Goal: Task Accomplishment & Management: Manage account settings

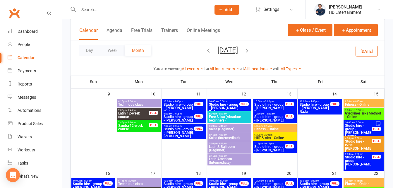
scroll to position [176, 0]
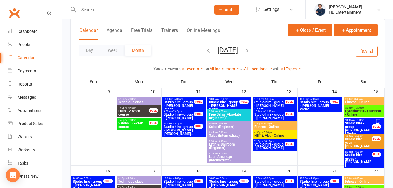
click at [366, 53] on button "[DATE]" at bounding box center [366, 51] width 22 height 11
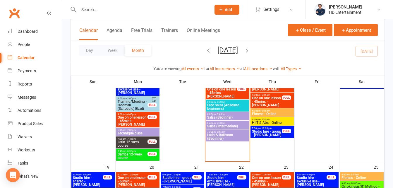
scroll to position [438, 0]
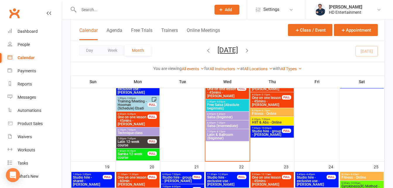
click at [228, 137] on span "Latin & Ballroom (Beginner)" at bounding box center [227, 136] width 41 height 7
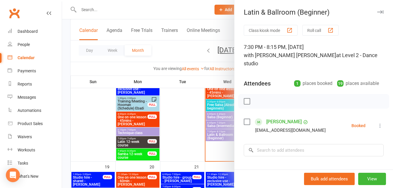
click at [198, 13] on div at bounding box center [227, 94] width 331 height 188
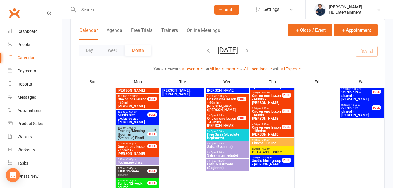
scroll to position [409, 0]
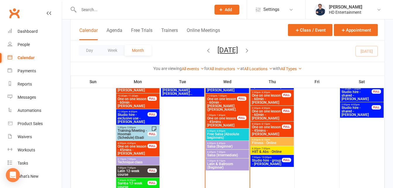
click at [218, 98] on span "One on one lesson - 60min - [PERSON_NAME] ([PERSON_NAME]..." at bounding box center [222, 106] width 30 height 18
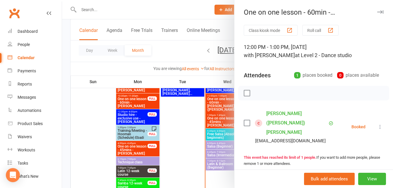
drag, startPoint x: 299, startPoint y: 114, endPoint x: 284, endPoint y: 117, distance: 15.8
click at [299, 114] on link "[PERSON_NAME] ([PERSON_NAME]) [PERSON_NAME]" at bounding box center [296, 123] width 61 height 28
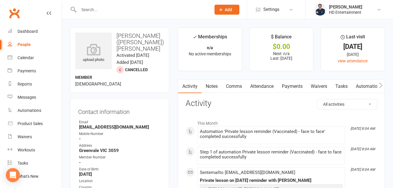
click at [211, 86] on link "Notes" at bounding box center [212, 86] width 20 height 13
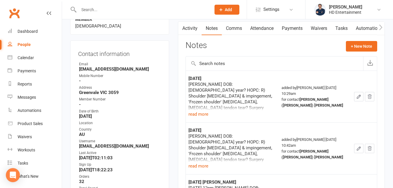
scroll to position [59, 0]
click at [359, 98] on icon "button" at bounding box center [358, 95] width 5 height 5
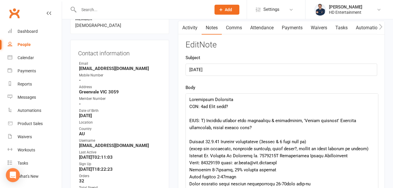
drag, startPoint x: 375, startPoint y: 110, endPoint x: 362, endPoint y: 168, distance: 59.3
click at [374, 186] on textarea at bounding box center [281, 143] width 193 height 100
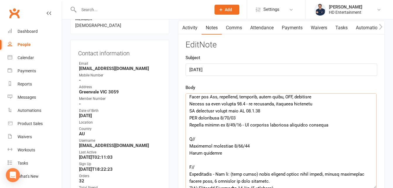
scroll to position [117, 0]
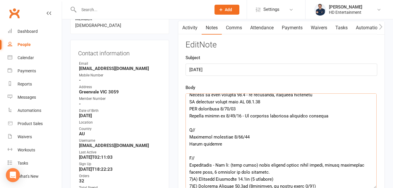
drag, startPoint x: 190, startPoint y: 100, endPoint x: 277, endPoint y: 120, distance: 89.1
click at [277, 120] on textarea at bounding box center [280, 140] width 191 height 95
click at [311, 141] on textarea at bounding box center [280, 140] width 191 height 95
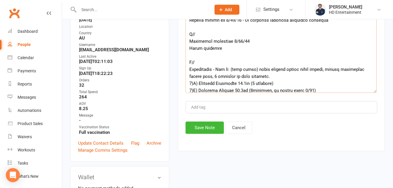
scroll to position [176, 0]
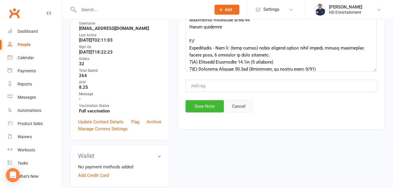
click at [238, 107] on button "Cancel" at bounding box center [238, 106] width 27 height 12
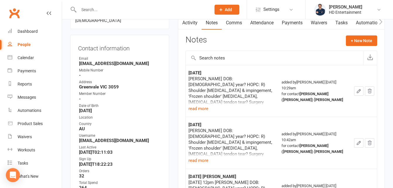
scroll to position [29, 0]
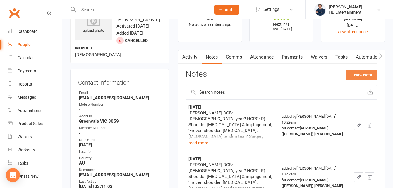
click at [372, 75] on button "+ New Note" at bounding box center [361, 75] width 31 height 11
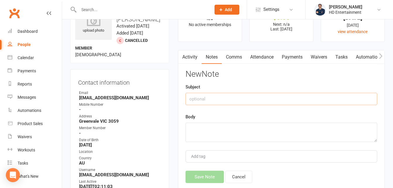
click at [197, 99] on input "text" at bounding box center [281, 99] width 192 height 12
type input "[DATE] [PERSON_NAME]"
click at [193, 128] on textarea at bounding box center [281, 132] width 192 height 19
paste textarea "[PERSON_NAME] DOB: [DEMOGRAPHIC_DATA] year? HOPC: R) Shoulder [MEDICAL_DATA] & …"
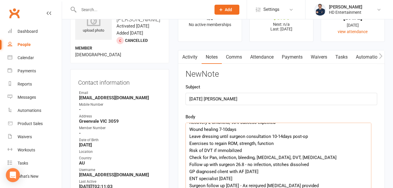
scroll to position [74, 0]
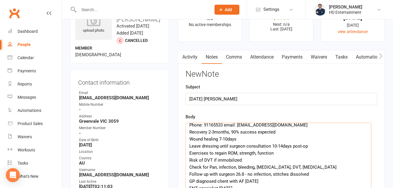
drag, startPoint x: 374, startPoint y: 140, endPoint x: 346, endPoint y: 178, distance: 47.8
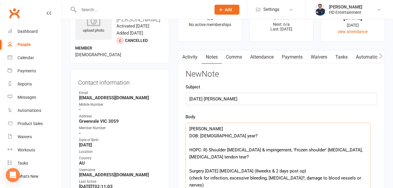
click at [267, 171] on textarea "[PERSON_NAME] DOB: [DEMOGRAPHIC_DATA] year? HOPC: R) Shoulder [MEDICAL_DATA] & …" at bounding box center [277, 161] width 185 height 77
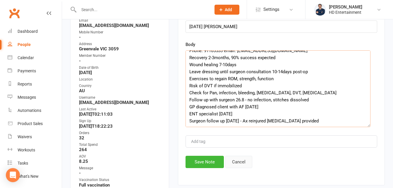
scroll to position [117, 0]
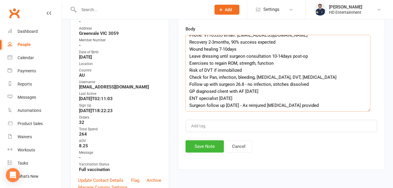
click at [335, 99] on textarea "[PERSON_NAME] DOB: [DEMOGRAPHIC_DATA] year? HOPC: R) Shoulder [MEDICAL_DATA] & …" at bounding box center [277, 73] width 185 height 77
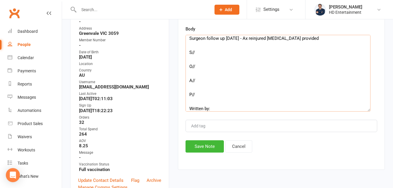
scroll to position [150, 0]
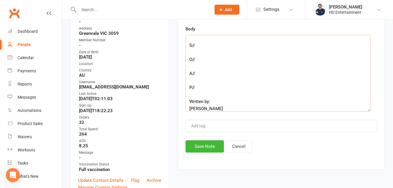
click at [201, 42] on textarea "[PERSON_NAME] DOB: [DEMOGRAPHIC_DATA] year? HOPC: R) Shoulder [MEDICAL_DATA] & …" at bounding box center [277, 73] width 185 height 77
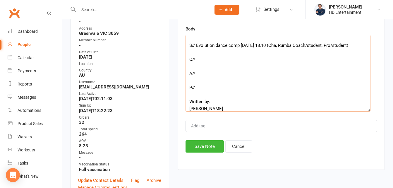
click at [196, 44] on textarea "[PERSON_NAME] DOB: [DEMOGRAPHIC_DATA] year? HOPC: R) Shoulder [MEDICAL_DATA] & …" at bounding box center [277, 73] width 185 height 77
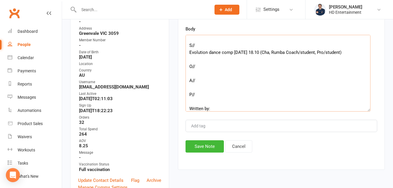
scroll to position [157, 0]
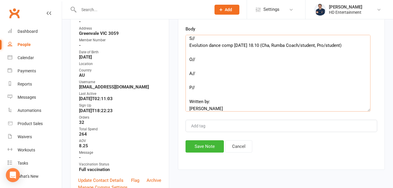
click at [206, 86] on textarea "[PERSON_NAME] DOB: [DEMOGRAPHIC_DATA] year? HOPC: R) Shoulder [MEDICAL_DATA] & …" at bounding box center [277, 73] width 185 height 77
click at [193, 50] on textarea "[PERSON_NAME] DOB: [DEMOGRAPHIC_DATA] year? HOPC: R) Shoulder [MEDICAL_DATA] & …" at bounding box center [277, 73] width 185 height 77
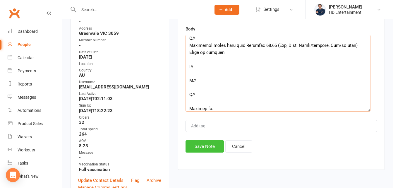
type textarea "[PERSON_NAME] DOB: [DEMOGRAPHIC_DATA] year? HOPC: R) Shoulder [MEDICAL_DATA] & …"
click at [199, 146] on button "Save Note" at bounding box center [204, 146] width 38 height 12
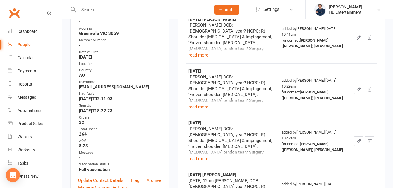
click at [50, 9] on div "Clubworx" at bounding box center [31, 17] width 62 height 22
click at [26, 57] on div "Calendar" at bounding box center [26, 57] width 16 height 5
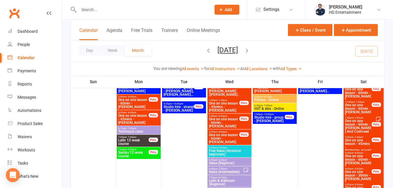
scroll to position [205, 0]
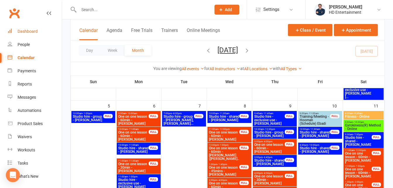
click at [30, 33] on div "Dashboard" at bounding box center [28, 31] width 20 height 5
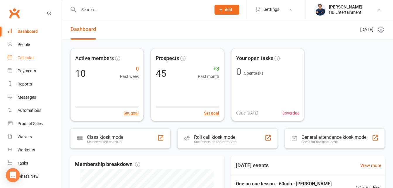
click at [34, 57] on link "Calendar" at bounding box center [35, 57] width 54 height 13
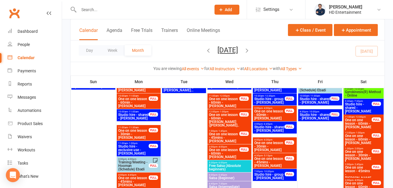
scroll to position [322, 0]
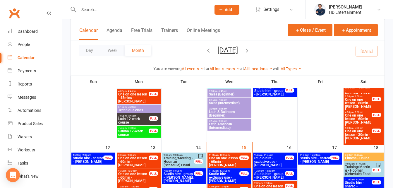
click at [363, 132] on span "One on one lesson - 30min - [PERSON_NAME]" at bounding box center [358, 136] width 27 height 14
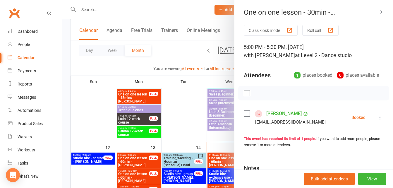
click at [245, 95] on label at bounding box center [247, 93] width 6 height 6
click at [259, 93] on icon "button" at bounding box center [260, 93] width 6 height 6
click at [225, 32] on div at bounding box center [227, 94] width 331 height 188
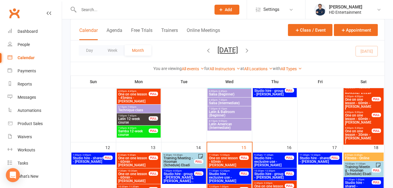
click at [354, 121] on span "One on one lesson - 60min - [PERSON_NAME]" at bounding box center [358, 121] width 27 height 14
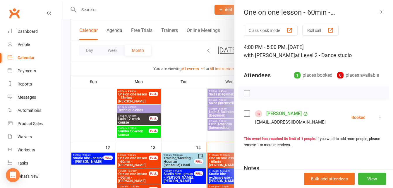
click at [246, 93] on label at bounding box center [247, 93] width 6 height 6
click at [259, 92] on icon "button" at bounding box center [260, 93] width 6 height 6
click at [226, 33] on div at bounding box center [227, 94] width 331 height 188
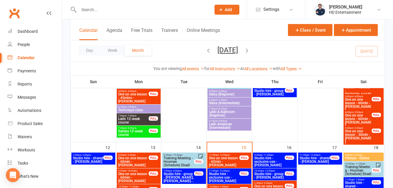
click at [355, 103] on span "One on one lesson - 60min - [PERSON_NAME]" at bounding box center [358, 105] width 27 height 14
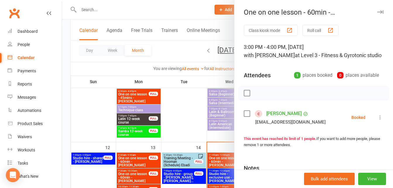
click at [244, 96] on label at bounding box center [247, 93] width 6 height 6
drag, startPoint x: 258, startPoint y: 100, endPoint x: 226, endPoint y: 26, distance: 81.0
click at [257, 96] on icon "button" at bounding box center [260, 93] width 6 height 6
click at [226, 31] on div at bounding box center [227, 94] width 331 height 188
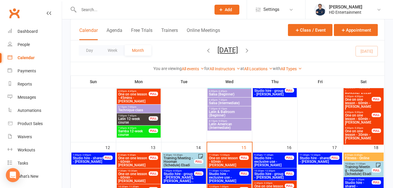
scroll to position [293, 0]
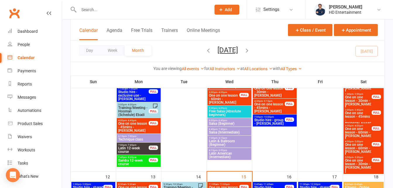
click at [355, 117] on span "One on one lesson - 45mins - [PERSON_NAME]" at bounding box center [358, 120] width 27 height 18
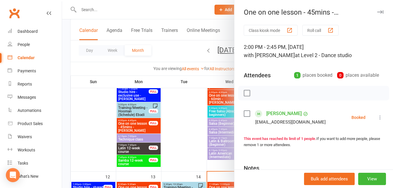
click at [244, 92] on label at bounding box center [247, 93] width 6 height 6
click at [257, 93] on icon "button" at bounding box center [260, 93] width 6 height 6
click at [223, 31] on div at bounding box center [227, 94] width 331 height 188
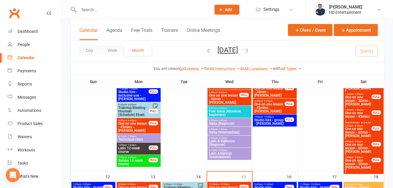
click at [364, 99] on span "One on one lesson - 30min - [PERSON_NAME]" at bounding box center [358, 102] width 27 height 14
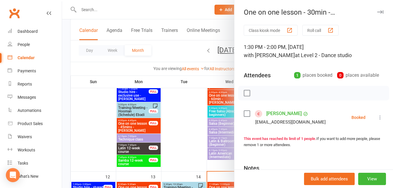
click at [244, 95] on label at bounding box center [247, 93] width 6 height 6
click at [259, 91] on icon "button" at bounding box center [259, 93] width 5 height 5
click at [228, 30] on div at bounding box center [227, 94] width 331 height 188
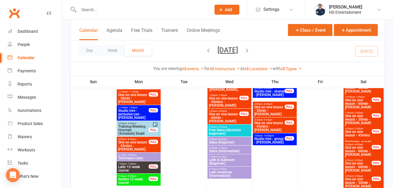
scroll to position [263, 0]
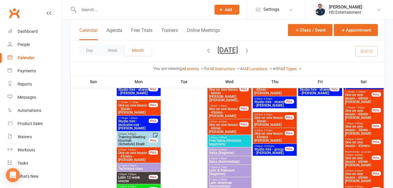
click at [357, 115] on span "One on one lesson - 60min - [PERSON_NAME]" at bounding box center [358, 116] width 27 height 14
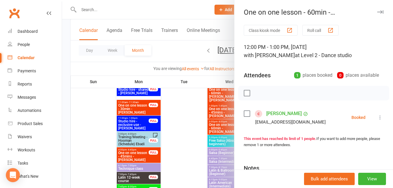
click at [247, 92] on label at bounding box center [247, 93] width 6 height 6
click at [257, 92] on icon "button" at bounding box center [259, 93] width 5 height 5
click at [231, 30] on div at bounding box center [227, 94] width 331 height 188
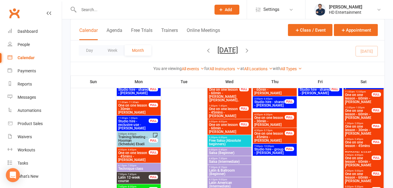
click at [346, 99] on span "One on one lesson - 60min - [PERSON_NAME]" at bounding box center [358, 100] width 27 height 14
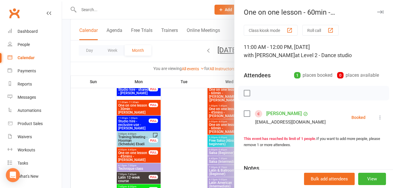
click at [244, 93] on label at bounding box center [247, 93] width 6 height 6
click at [258, 94] on icon "button" at bounding box center [260, 93] width 6 height 6
click at [231, 30] on div at bounding box center [227, 94] width 331 height 188
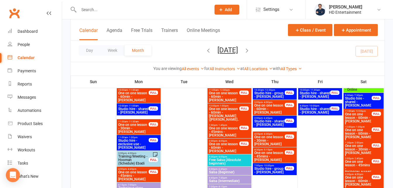
scroll to position [234, 0]
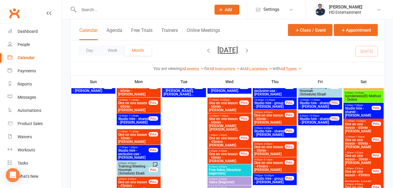
click at [362, 114] on span "Studio hire - shared - [PERSON_NAME]" at bounding box center [358, 113] width 27 height 14
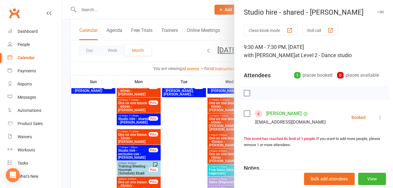
click at [245, 92] on label at bounding box center [247, 93] width 6 height 6
click at [261, 93] on icon "button" at bounding box center [260, 93] width 6 height 6
click at [226, 36] on div at bounding box center [227, 94] width 331 height 188
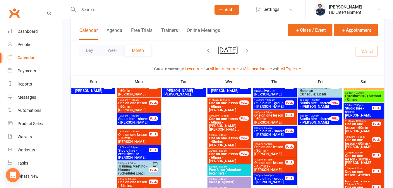
scroll to position [205, 0]
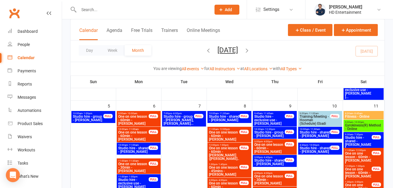
click at [355, 127] on span "Gyrokinesis(R) Method - Online" at bounding box center [364, 126] width 38 height 7
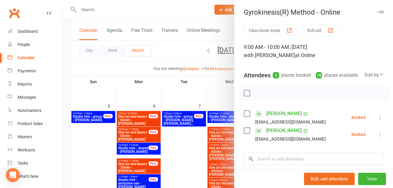
click at [246, 96] on label at bounding box center [247, 93] width 6 height 6
click at [257, 96] on icon "button" at bounding box center [260, 93] width 6 height 6
click at [228, 30] on div at bounding box center [227, 94] width 331 height 188
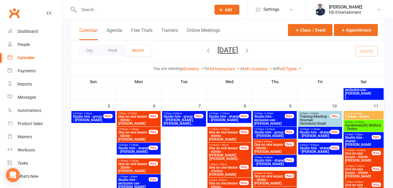
click at [362, 116] on span "Fitness - Online" at bounding box center [364, 117] width 38 height 4
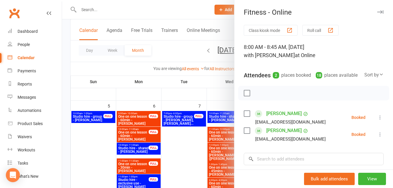
click at [244, 96] on label at bounding box center [247, 93] width 6 height 6
click at [257, 96] on icon "button" at bounding box center [259, 93] width 5 height 5
click at [228, 35] on div at bounding box center [227, 94] width 331 height 188
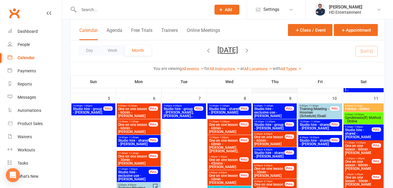
scroll to position [234, 0]
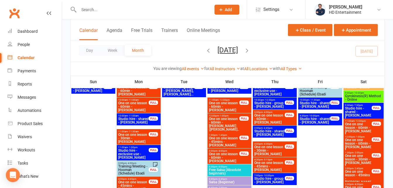
click at [303, 121] on span "Studio hire - shared - [PERSON_NAME]" at bounding box center [314, 120] width 31 height 7
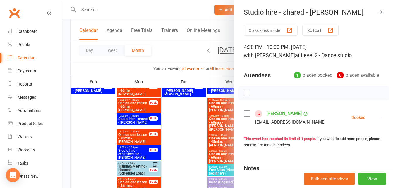
click at [244, 90] on label at bounding box center [247, 93] width 6 height 6
click at [259, 90] on icon "button" at bounding box center [260, 93] width 6 height 6
click at [226, 37] on div at bounding box center [227, 94] width 331 height 188
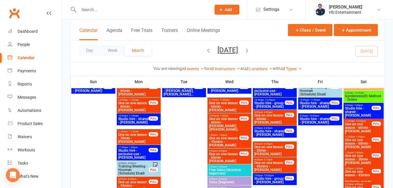
click at [312, 104] on span "Studio hire - shared - [PERSON_NAME]" at bounding box center [314, 104] width 31 height 7
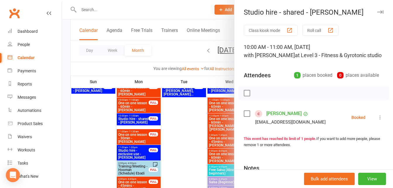
click at [248, 96] on label at bounding box center [247, 93] width 6 height 6
click at [255, 98] on button "button" at bounding box center [260, 93] width 10 height 10
click at [230, 31] on div at bounding box center [227, 94] width 331 height 188
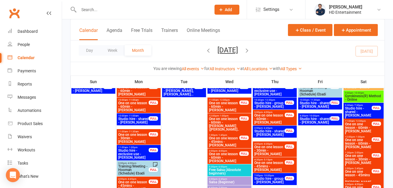
click at [303, 91] on span "Training/Meeting - Hooman (Schedule) Ebadi" at bounding box center [314, 90] width 31 height 11
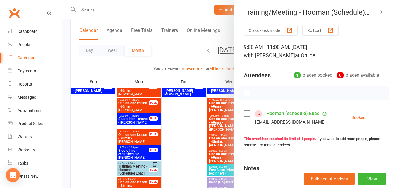
click at [241, 94] on div at bounding box center [313, 93] width 151 height 15
click at [245, 94] on label at bounding box center [247, 93] width 6 height 6
click at [257, 92] on icon "button" at bounding box center [260, 93] width 6 height 6
click at [228, 34] on div at bounding box center [227, 94] width 331 height 188
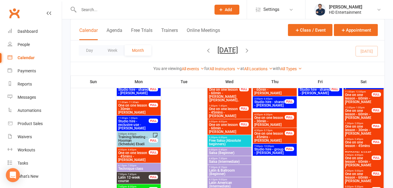
scroll to position [293, 0]
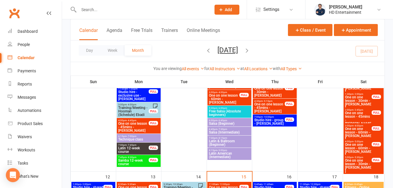
click at [271, 123] on span "Studio hire - group - [PERSON_NAME]" at bounding box center [269, 121] width 31 height 7
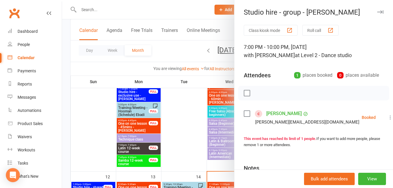
click at [245, 93] on label at bounding box center [247, 93] width 6 height 6
click at [257, 94] on icon "button" at bounding box center [260, 93] width 6 height 6
click at [234, 32] on div "Studio hire - group - [PERSON_NAME] Class kiosk mode Roll call 7:00 PM - 10:00 …" at bounding box center [313, 94] width 159 height 188
click at [223, 38] on div at bounding box center [227, 94] width 331 height 188
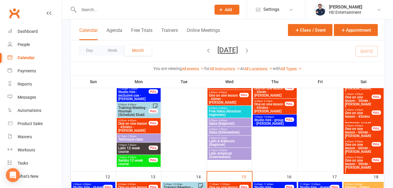
click at [262, 108] on span "One on one lesson - 45mins - [PERSON_NAME]" at bounding box center [269, 107] width 31 height 11
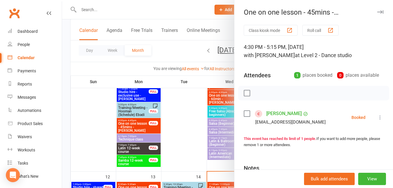
click at [244, 92] on label at bounding box center [247, 93] width 6 height 6
click at [257, 94] on icon "button" at bounding box center [260, 93] width 6 height 6
click at [230, 27] on div at bounding box center [227, 94] width 331 height 188
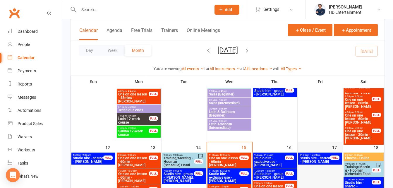
scroll to position [263, 0]
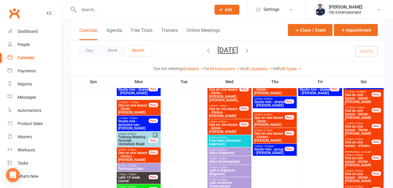
click at [270, 117] on span "One on one lesson - 30min - [PERSON_NAME]" at bounding box center [269, 121] width 31 height 11
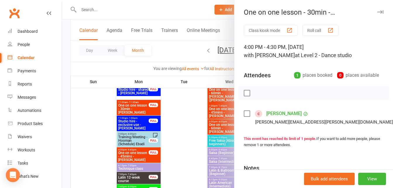
click at [227, 32] on div at bounding box center [227, 94] width 331 height 188
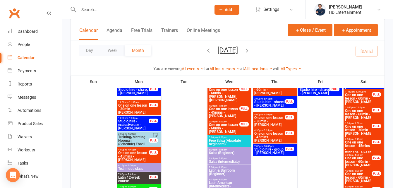
click at [275, 102] on span "Studio hire - shared - [PERSON_NAME]" at bounding box center [269, 103] width 31 height 7
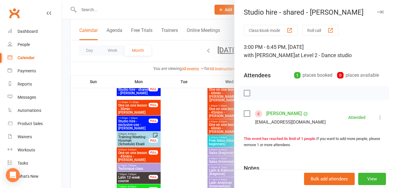
drag, startPoint x: 227, startPoint y: 36, endPoint x: 235, endPoint y: 44, distance: 10.8
click at [227, 36] on div at bounding box center [227, 94] width 331 height 188
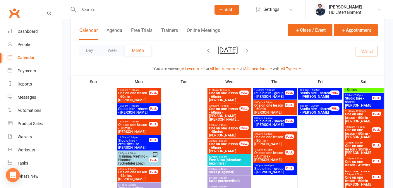
scroll to position [234, 0]
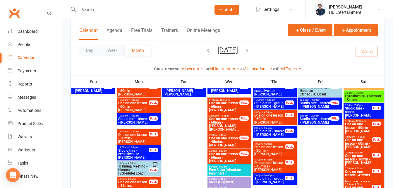
click at [277, 115] on span "One on one lesson - 60min - [PERSON_NAME]" at bounding box center [269, 119] width 31 height 11
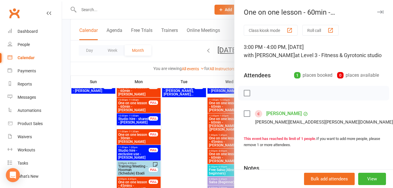
click at [229, 42] on div at bounding box center [227, 94] width 331 height 188
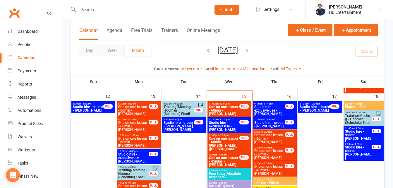
scroll to position [380, 0]
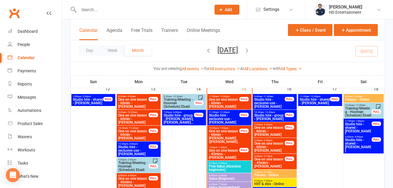
click at [88, 102] on span "Studio hire - shared - [PERSON_NAME]" at bounding box center [88, 101] width 31 height 7
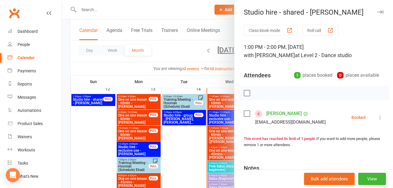
click at [245, 93] on label at bounding box center [247, 93] width 6 height 6
click at [257, 93] on icon "button" at bounding box center [260, 93] width 6 height 6
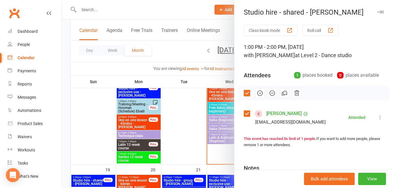
click at [138, 157] on div at bounding box center [227, 94] width 331 height 188
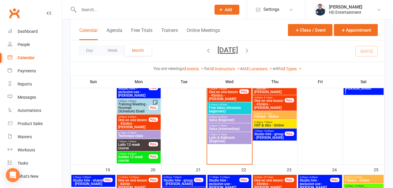
click at [138, 157] on span "Samba 12-week course" at bounding box center [133, 158] width 31 height 7
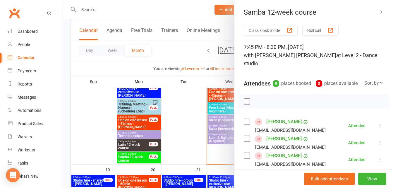
click at [173, 13] on div at bounding box center [227, 94] width 331 height 188
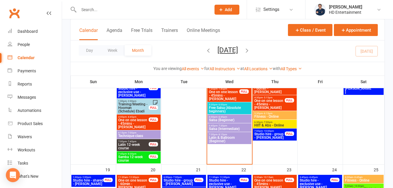
click at [138, 142] on span "7:00pm - 7:45pm" at bounding box center [133, 141] width 31 height 3
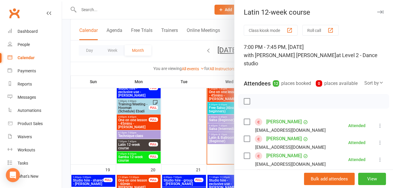
click at [188, 17] on div at bounding box center [227, 94] width 331 height 188
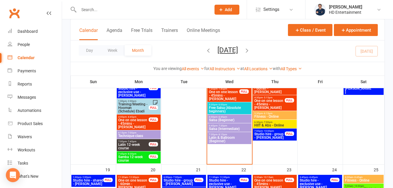
click at [120, 137] on span "Technique class" at bounding box center [139, 136] width 42 height 4
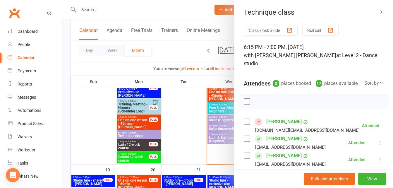
click at [200, 18] on div at bounding box center [227, 94] width 331 height 188
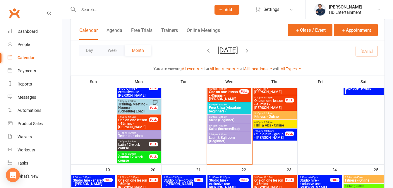
click at [126, 122] on span "One on one lesson - 45mins - [PERSON_NAME]" at bounding box center [133, 123] width 31 height 11
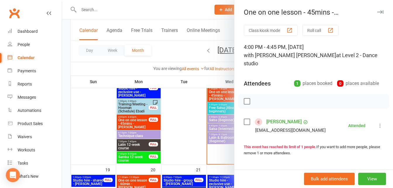
click at [202, 17] on div at bounding box center [227, 94] width 331 height 188
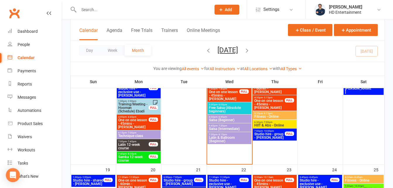
click at [133, 113] on span "Training/Meeting - Hooman (Schedule) Ebadi" at bounding box center [133, 107] width 31 height 11
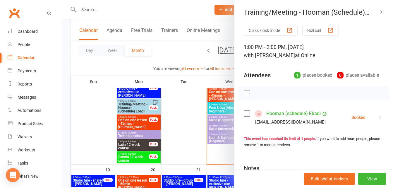
click at [245, 92] on label at bounding box center [247, 93] width 6 height 6
click at [257, 94] on icon "button" at bounding box center [260, 93] width 6 height 6
click at [138, 104] on div at bounding box center [227, 94] width 331 height 188
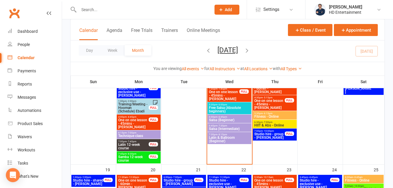
click at [138, 104] on span "Training/Meeting - Hooman (Schedule) Ebadi" at bounding box center [133, 107] width 31 height 11
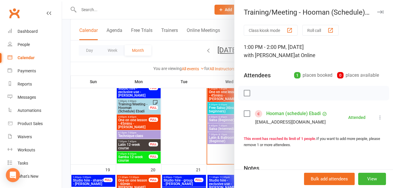
click at [224, 26] on div at bounding box center [227, 94] width 331 height 188
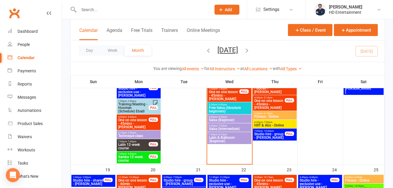
click at [138, 95] on span "Studio hire - exclusive use - [PERSON_NAME]" at bounding box center [133, 92] width 31 height 11
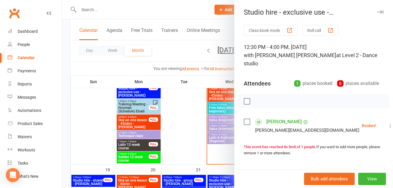
click at [244, 98] on label at bounding box center [247, 101] width 6 height 6
click at [259, 98] on icon "button" at bounding box center [260, 101] width 6 height 6
click at [230, 30] on div at bounding box center [227, 94] width 331 height 188
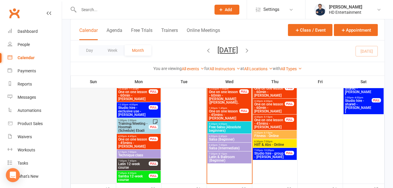
scroll to position [410, 0]
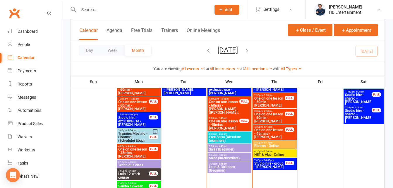
click at [130, 102] on span "One on one lesson - 60min - [PERSON_NAME]" at bounding box center [133, 105] width 31 height 11
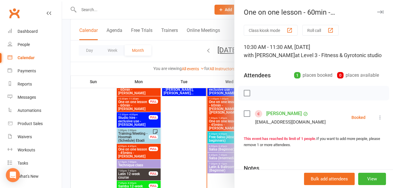
click at [246, 96] on label at bounding box center [247, 93] width 6 height 6
click at [257, 96] on icon "button" at bounding box center [260, 93] width 6 height 6
click at [225, 28] on div at bounding box center [227, 94] width 331 height 188
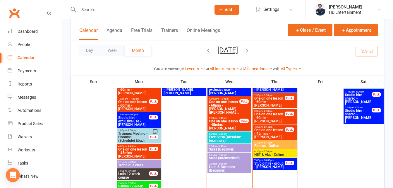
scroll to position [380, 0]
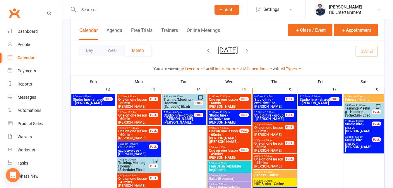
click at [126, 117] on span "One on one lesson - 60min - [PERSON_NAME]" at bounding box center [133, 119] width 31 height 11
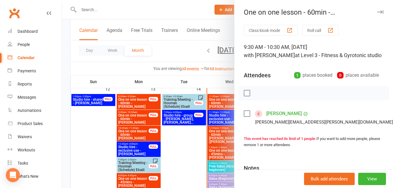
click at [244, 96] on label at bounding box center [247, 93] width 6 height 6
click at [258, 96] on icon "button" at bounding box center [260, 93] width 6 height 6
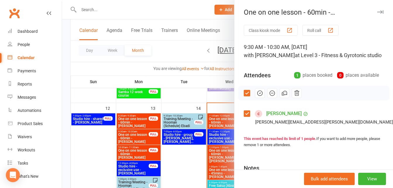
scroll to position [351, 0]
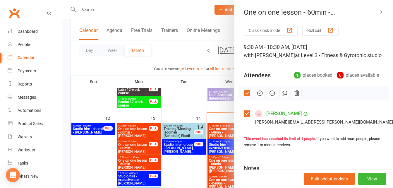
click at [138, 133] on div at bounding box center [227, 94] width 331 height 188
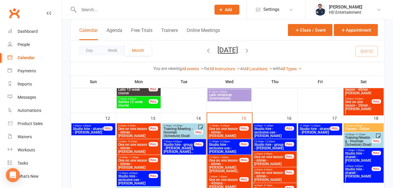
click at [138, 133] on span "One on one lesson - 60min - [PERSON_NAME]" at bounding box center [133, 132] width 31 height 11
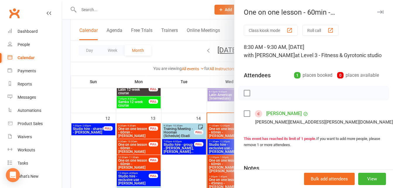
click at [244, 96] on label at bounding box center [247, 93] width 6 height 6
click at [257, 96] on icon "button" at bounding box center [260, 93] width 6 height 6
click at [188, 154] on div at bounding box center [227, 94] width 331 height 188
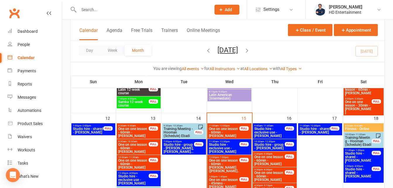
click at [188, 153] on span "Studio hire - group - [PERSON_NAME], [PERSON_NAME]..." at bounding box center [178, 148] width 31 height 11
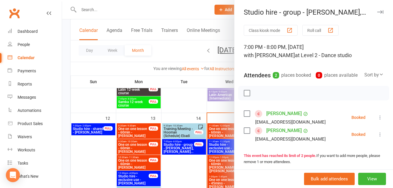
click at [245, 96] on label at bounding box center [247, 93] width 6 height 6
click at [257, 96] on icon "button" at bounding box center [260, 93] width 6 height 6
click at [173, 138] on div at bounding box center [227, 94] width 331 height 188
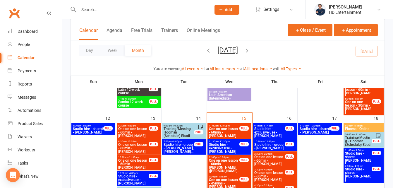
click at [171, 133] on span "Training/Meeting - Hooman (Schedule) Ebadi" at bounding box center [178, 132] width 31 height 11
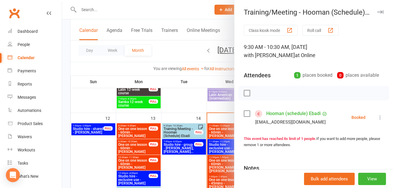
click at [244, 93] on label at bounding box center [247, 93] width 6 height 6
click at [257, 92] on icon "button" at bounding box center [260, 93] width 6 height 6
click at [228, 39] on div at bounding box center [227, 94] width 331 height 188
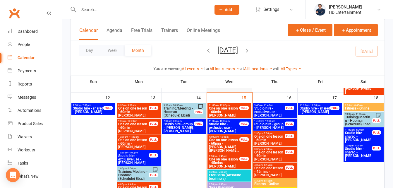
scroll to position [380, 0]
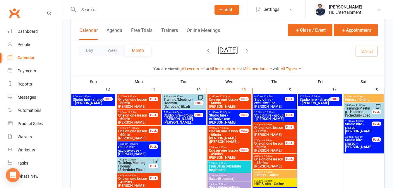
click at [228, 101] on span "One on one lesson - 60min - [PERSON_NAME]" at bounding box center [224, 103] width 31 height 11
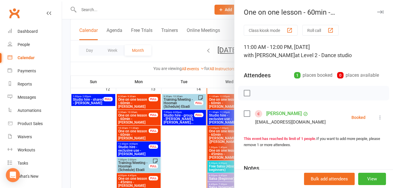
click at [244, 93] on label at bounding box center [247, 93] width 6 height 6
click at [258, 92] on icon "button" at bounding box center [260, 93] width 6 height 6
click at [224, 119] on div at bounding box center [227, 94] width 331 height 188
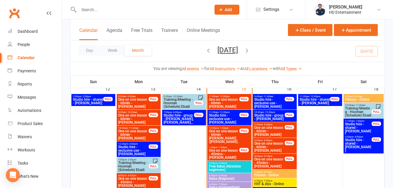
click at [224, 119] on span "Studio hire - exclusive use - [PERSON_NAME]" at bounding box center [224, 119] width 31 height 11
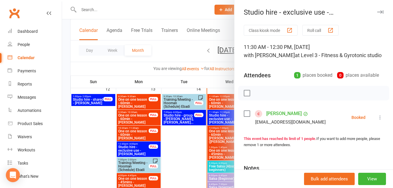
click at [245, 96] on label at bounding box center [247, 93] width 6 height 6
click at [257, 96] on icon "button" at bounding box center [260, 93] width 6 height 6
click at [221, 132] on div at bounding box center [227, 94] width 331 height 188
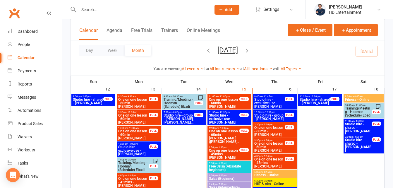
click at [221, 133] on span "One on one lesson - 60min - [PERSON_NAME] ([PERSON_NAME]..." at bounding box center [224, 138] width 31 height 18
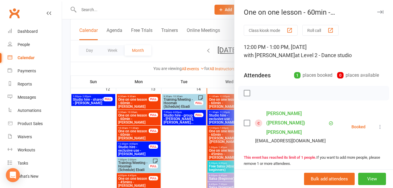
click at [246, 93] on label at bounding box center [247, 93] width 6 height 6
click at [257, 92] on icon "button" at bounding box center [260, 93] width 6 height 6
click at [225, 152] on div at bounding box center [227, 94] width 331 height 188
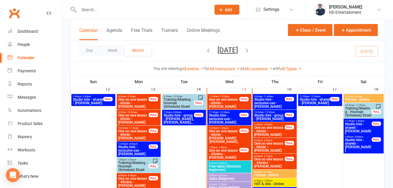
click at [225, 152] on span "One on one lesson - 45mins - [PERSON_NAME]" at bounding box center [224, 154] width 31 height 11
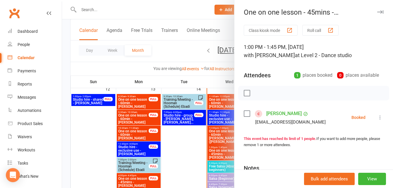
click at [244, 92] on label at bounding box center [247, 93] width 6 height 6
click at [258, 96] on icon "button" at bounding box center [260, 93] width 6 height 6
drag, startPoint x: 229, startPoint y: 28, endPoint x: 233, endPoint y: 35, distance: 7.6
click at [230, 29] on div at bounding box center [227, 94] width 331 height 188
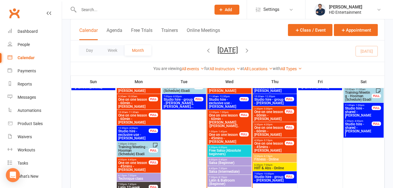
scroll to position [410, 0]
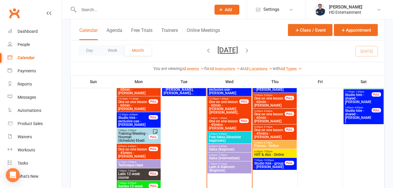
click at [239, 135] on span "Free Salsa (Absolute beginners)" at bounding box center [230, 138] width 42 height 7
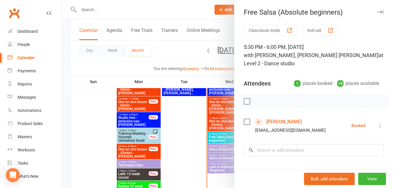
click at [226, 27] on div at bounding box center [227, 94] width 331 height 188
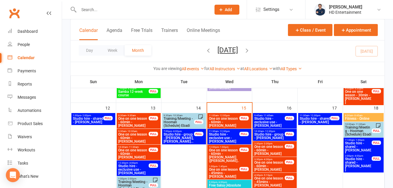
scroll to position [351, 0]
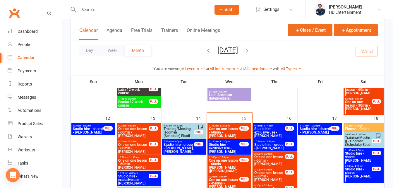
click at [35, 3] on nav "Clubworx Dashboard People Calendar Payments Reports Messages Automations Produc…" at bounding box center [31, 95] width 62 height 188
